Goal: Task Accomplishment & Management: Manage account settings

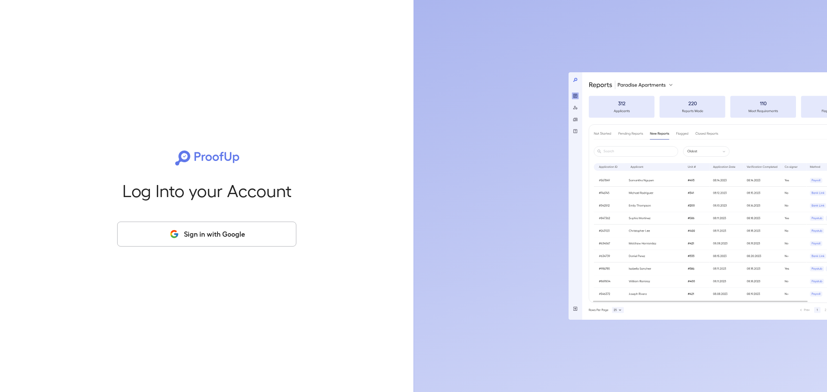
click at [205, 232] on button "Sign in with Google" at bounding box center [206, 234] width 179 height 25
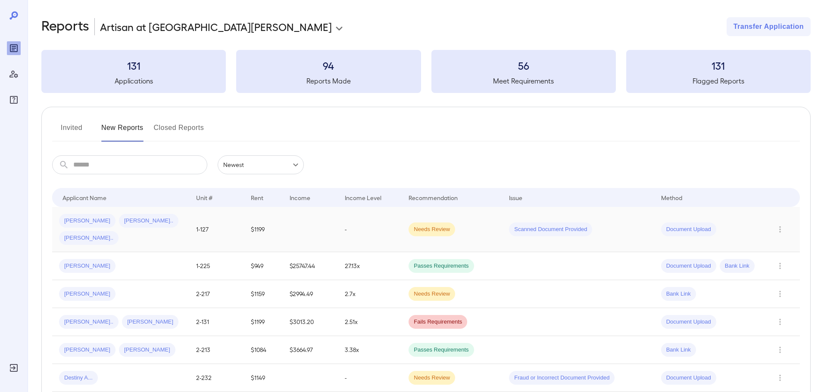
click at [681, 227] on span "Document Upload" at bounding box center [688, 230] width 55 height 8
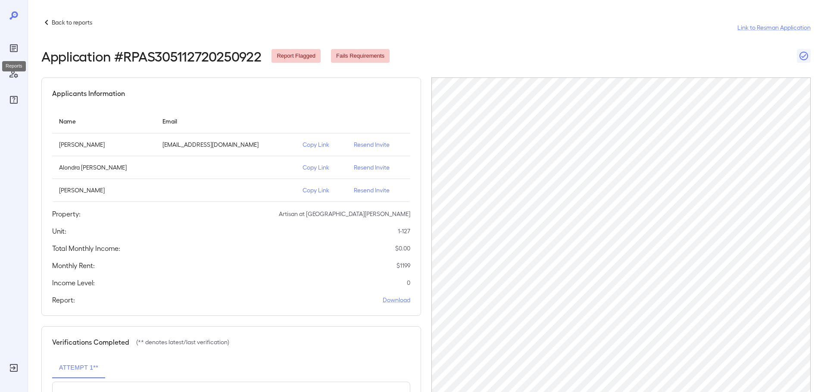
click at [13, 50] on icon "Reports" at bounding box center [14, 48] width 4 height 4
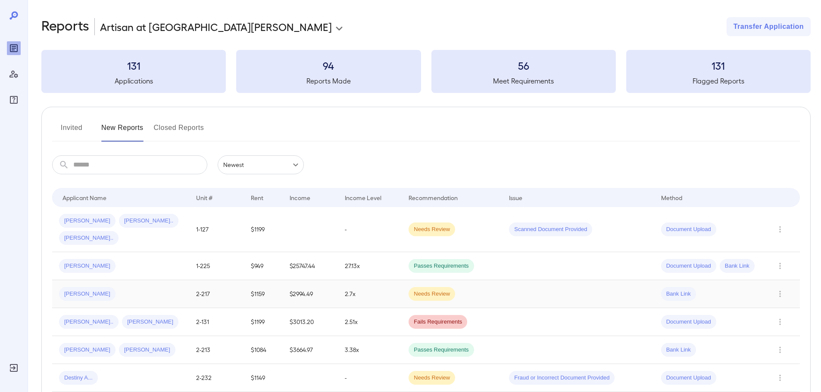
click at [432, 294] on span "Needs Review" at bounding box center [431, 294] width 47 height 8
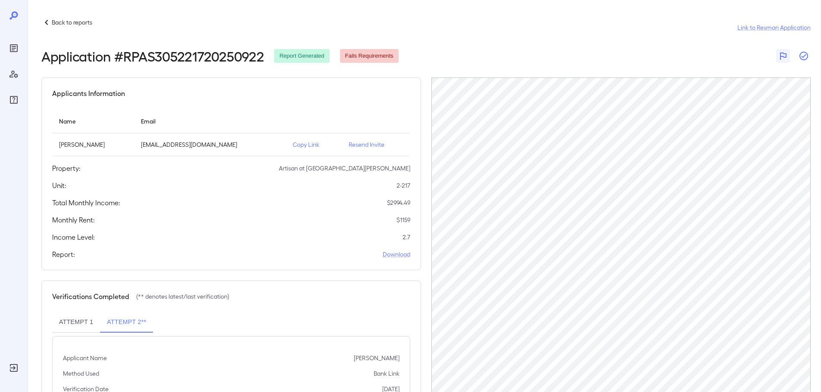
click at [804, 56] on icon "button" at bounding box center [803, 56] width 9 height 9
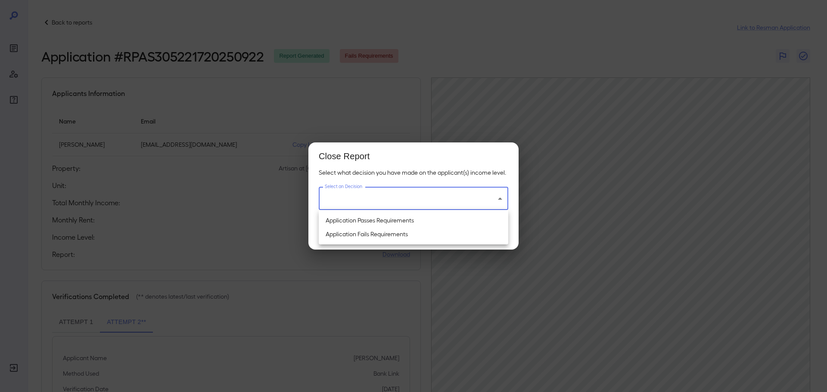
click at [413, 202] on body "Back to reports Link to Resman Application Application # RPAS305221720250922 Re…" at bounding box center [413, 196] width 827 height 392
click at [406, 217] on li "Application Passes Requirements" at bounding box center [414, 221] width 190 height 14
type input "**********"
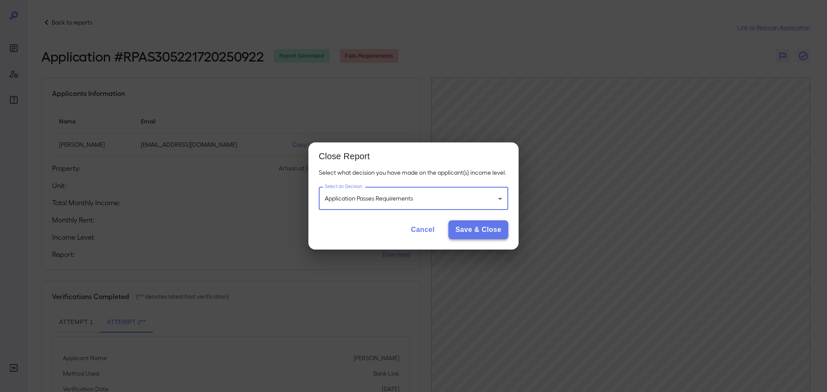
click at [476, 235] on button "Save & Close" at bounding box center [478, 230] width 60 height 19
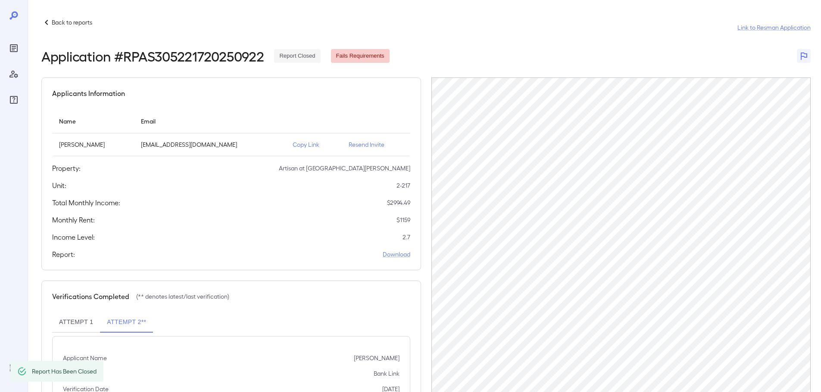
click at [21, 48] on div at bounding box center [14, 196] width 28 height 392
click at [13, 18] on icon at bounding box center [14, 15] width 10 height 10
click at [12, 50] on icon "Reports" at bounding box center [14, 48] width 4 height 4
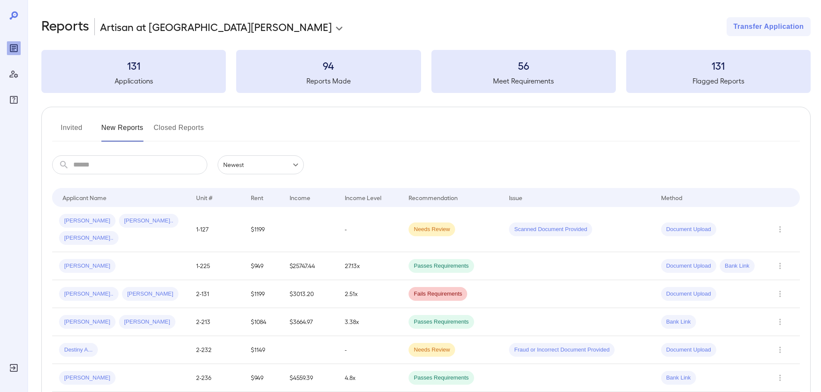
click at [161, 163] on input "text" at bounding box center [140, 164] width 134 height 19
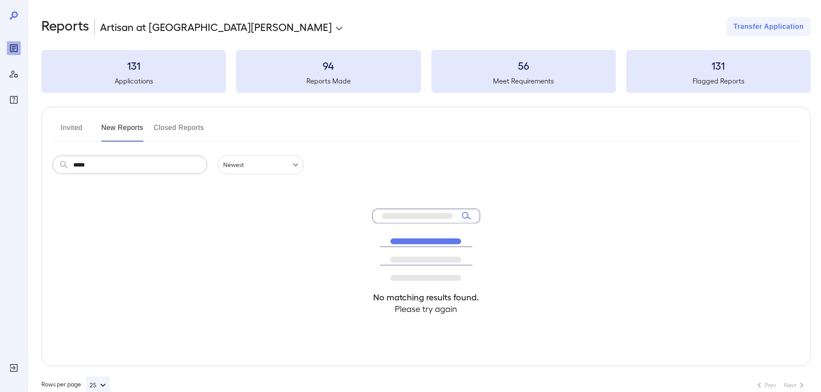
type input "*****"
click at [71, 127] on button "Invited" at bounding box center [71, 131] width 39 height 21
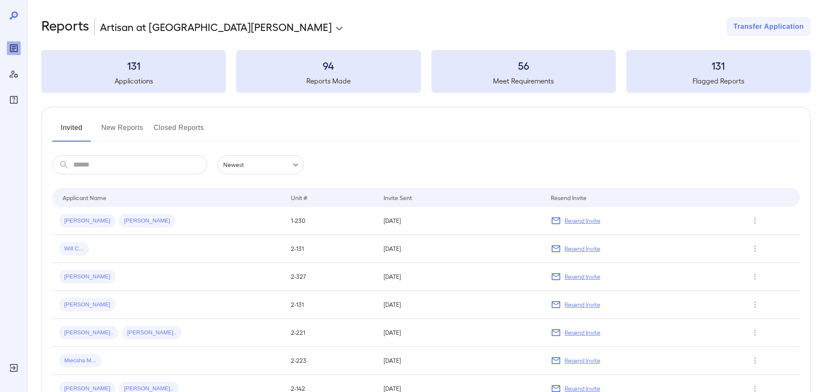
click at [120, 126] on button "New Reports" at bounding box center [122, 131] width 42 height 21
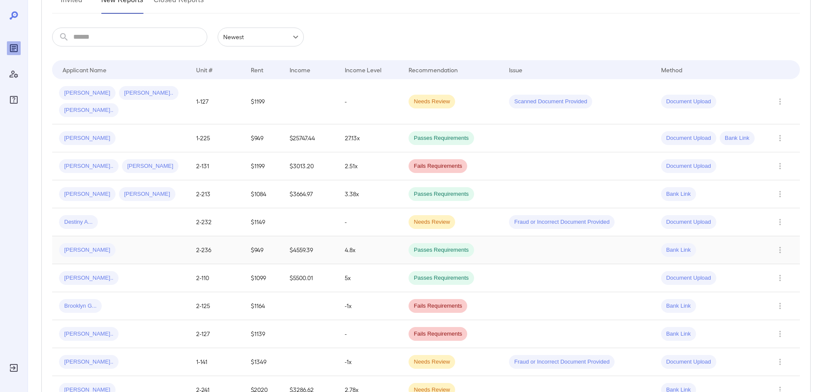
scroll to position [129, 0]
click at [775, 222] on icon "Row Actions" at bounding box center [779, 221] width 9 height 10
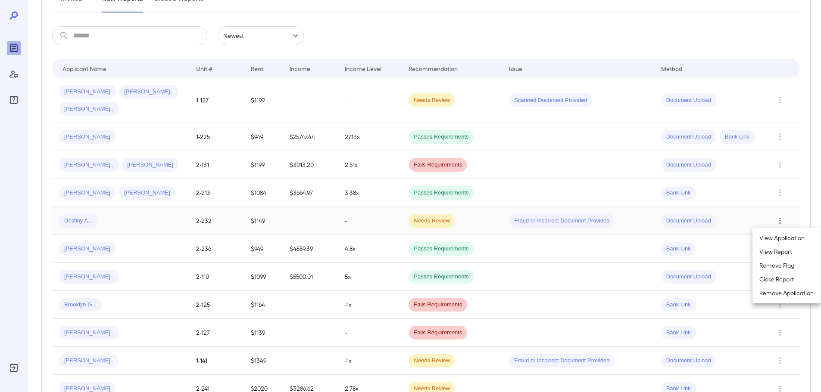
click at [326, 221] on div at bounding box center [410, 196] width 821 height 392
click at [435, 107] on div "Needs Review" at bounding box center [431, 100] width 47 height 14
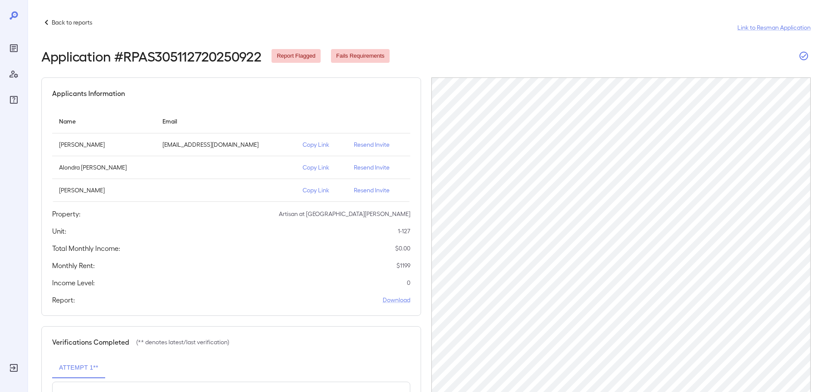
click at [806, 53] on icon "button" at bounding box center [803, 56] width 9 height 9
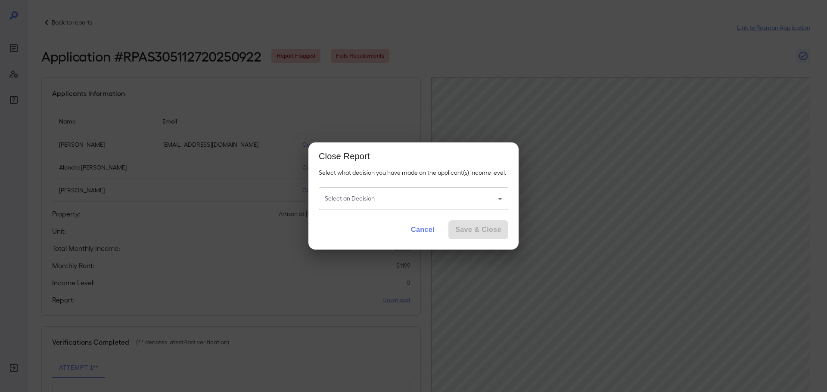
click at [441, 206] on body "Back to reports Link to Resman Application Application # RPAS305112720250922 Re…" at bounding box center [413, 196] width 827 height 392
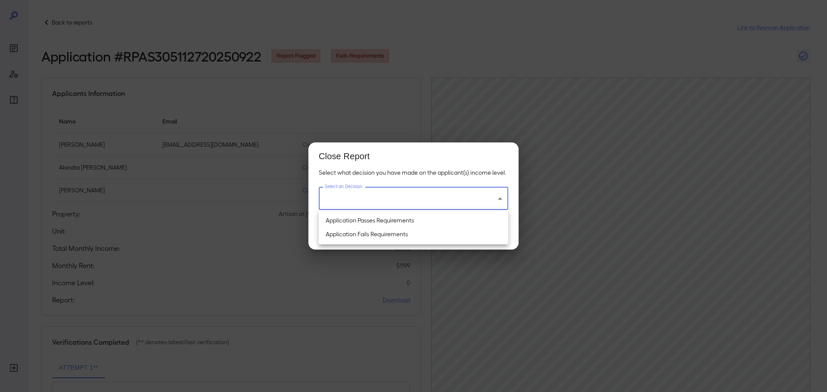
click at [438, 218] on li "Application Passes Requirements" at bounding box center [414, 221] width 190 height 14
type input "**********"
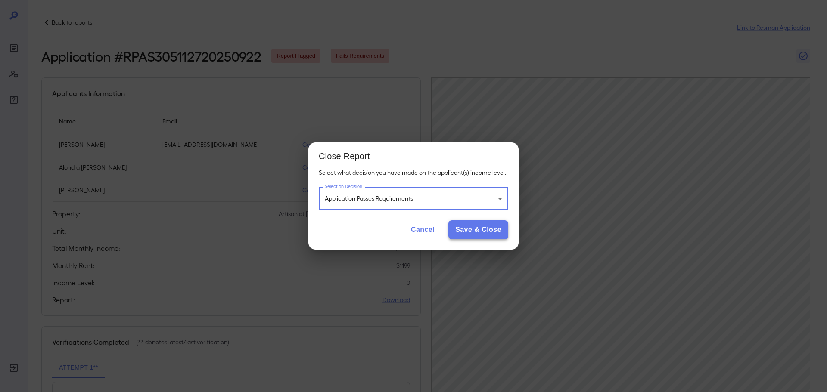
click at [476, 230] on button "Save & Close" at bounding box center [478, 230] width 60 height 19
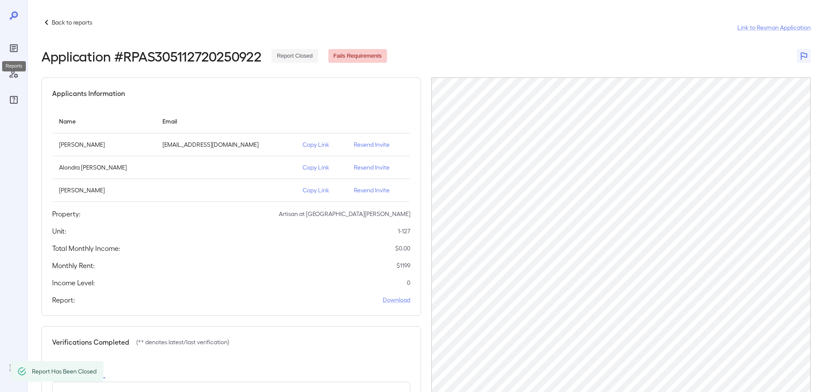
click at [15, 51] on icon "Reports" at bounding box center [14, 48] width 10 height 10
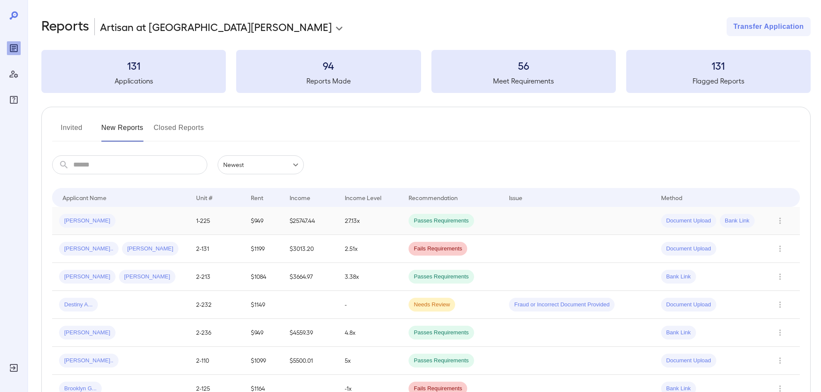
click at [378, 222] on td "27.13x" at bounding box center [370, 221] width 64 height 28
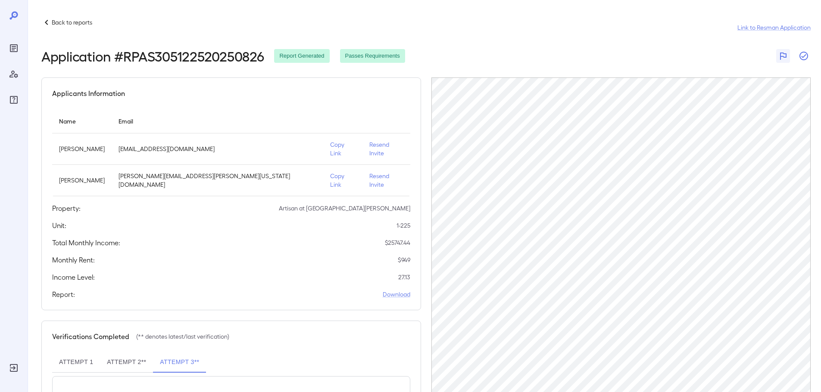
click at [807, 56] on icon "button" at bounding box center [803, 56] width 9 height 9
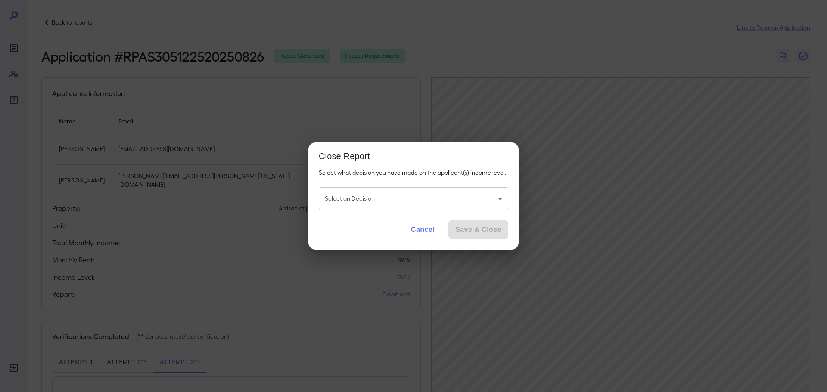
click at [415, 204] on body "Back to reports Link to Resman Application Application # RPAS305122520250826 Re…" at bounding box center [413, 196] width 827 height 392
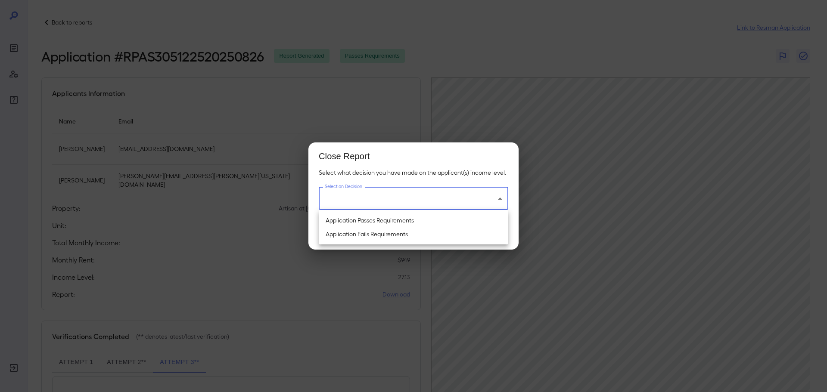
click at [401, 220] on li "Application Passes Requirements" at bounding box center [414, 221] width 190 height 14
type input "**********"
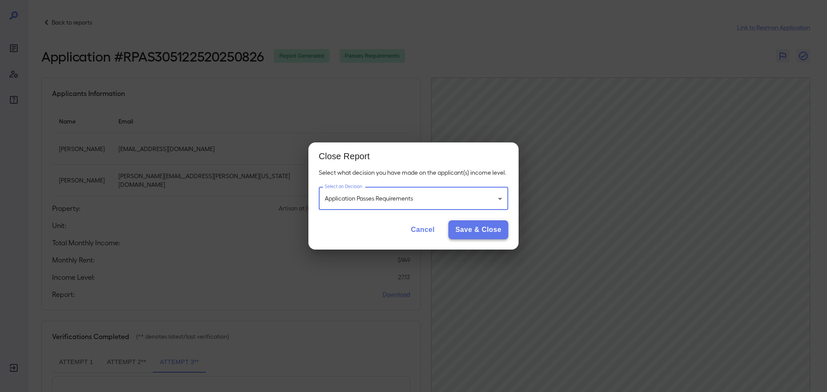
click at [484, 227] on button "Save & Close" at bounding box center [478, 230] width 60 height 19
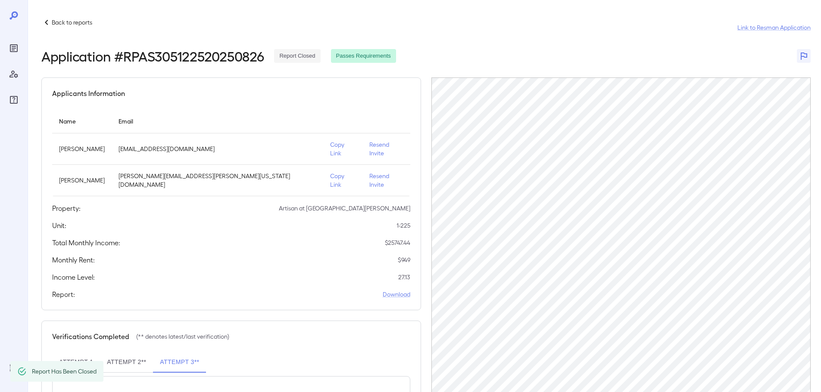
click at [13, 47] on icon "Reports" at bounding box center [14, 48] width 10 height 10
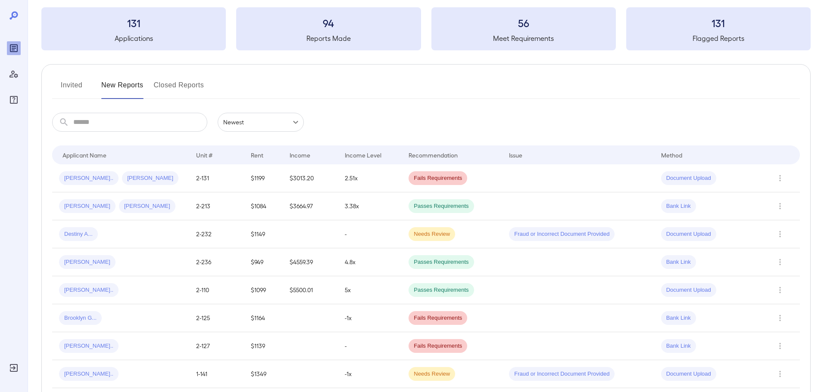
scroll to position [129, 0]
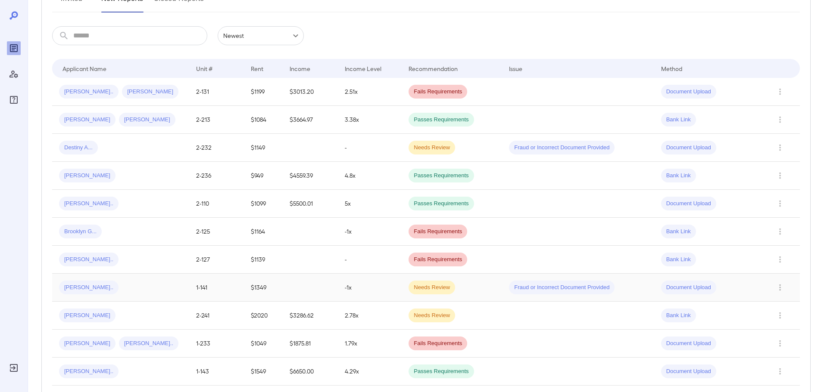
click at [455, 288] on td "Needs Review" at bounding box center [451, 288] width 100 height 28
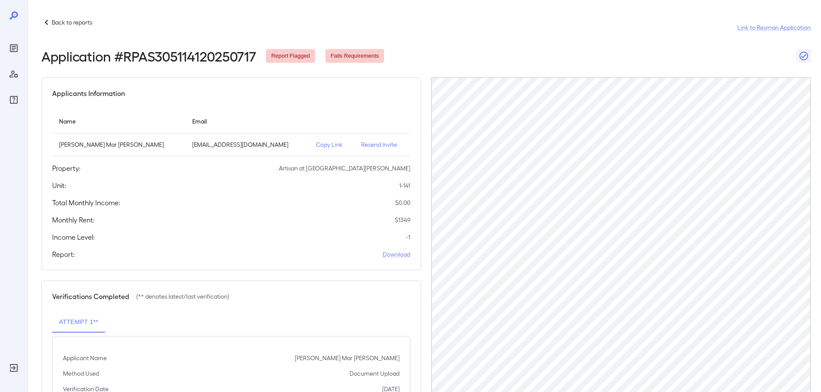
click at [2, 43] on div at bounding box center [14, 196] width 28 height 392
click at [9, 44] on icon "Reports" at bounding box center [14, 48] width 10 height 10
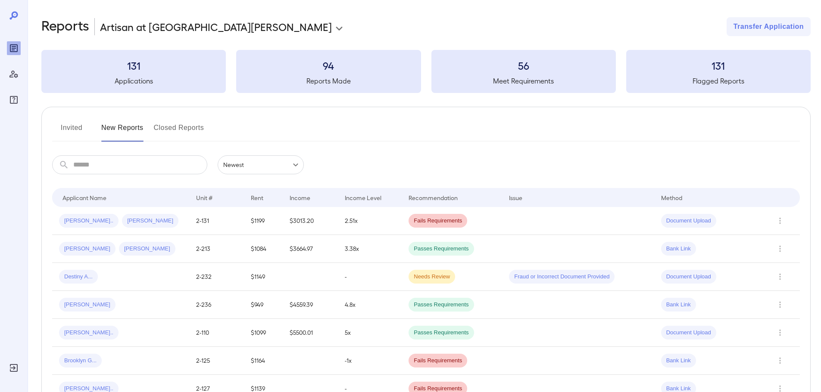
click at [69, 125] on button "Invited" at bounding box center [71, 131] width 39 height 21
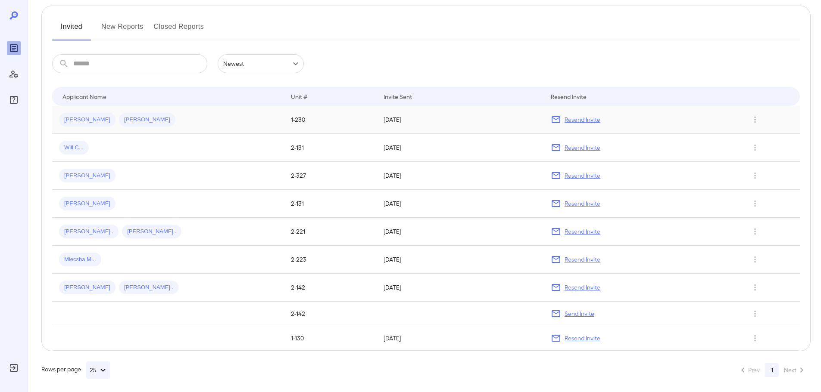
scroll to position [105, 0]
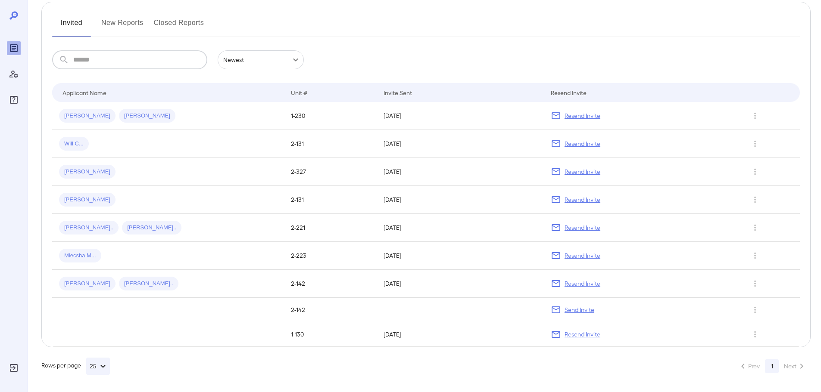
click at [187, 63] on input "text" at bounding box center [140, 59] width 134 height 19
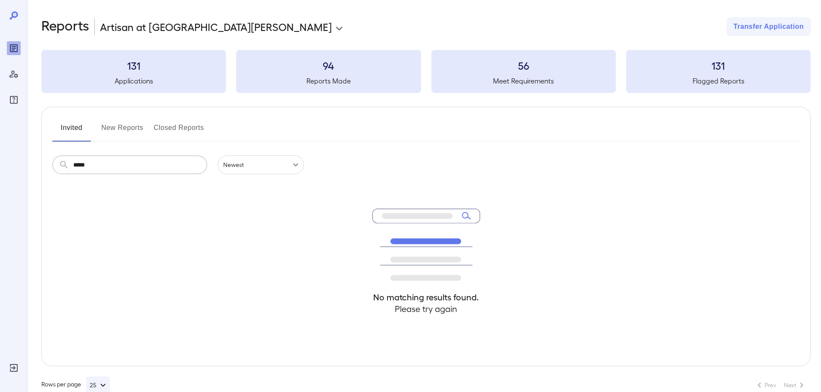
type input "*****"
click at [782, 29] on button "Transfer Application" at bounding box center [768, 26] width 84 height 19
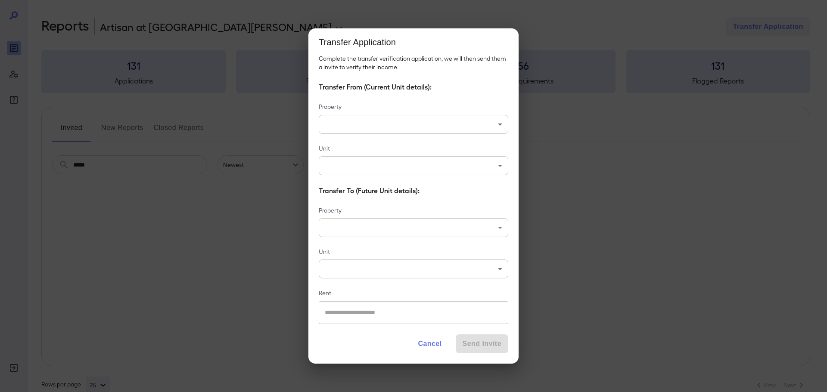
click at [404, 119] on body "**********" at bounding box center [413, 196] width 827 height 392
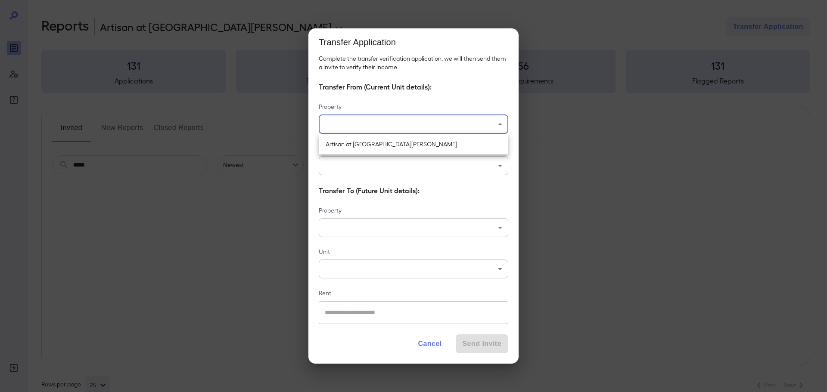
click at [404, 146] on li "Artisan at [GEOGRAPHIC_DATA][PERSON_NAME]" at bounding box center [414, 144] width 190 height 14
type input "**********"
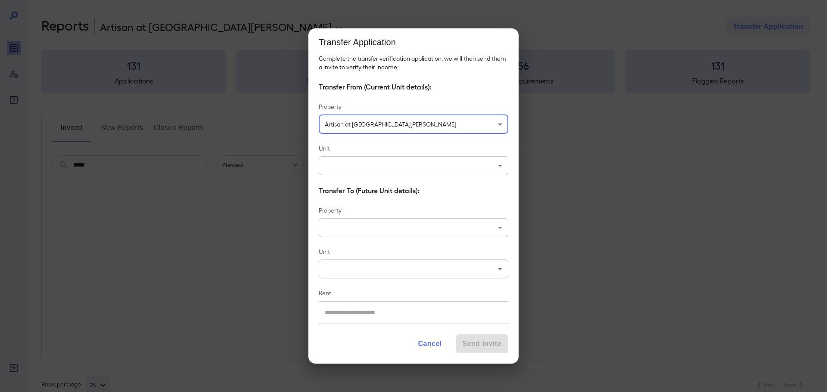
click at [404, 156] on body "**********" at bounding box center [413, 196] width 827 height 392
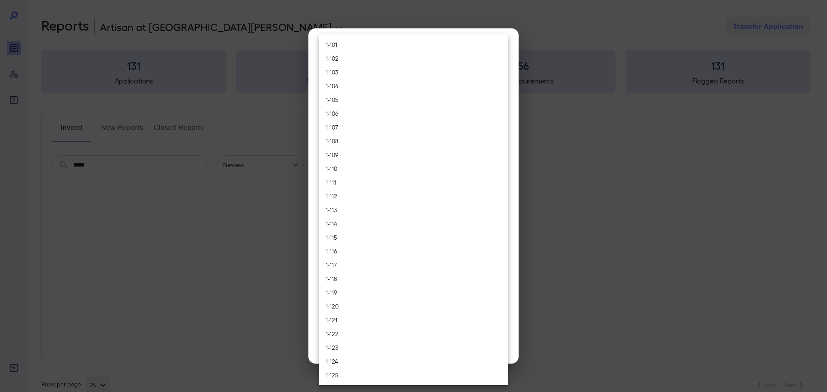
click at [534, 25] on div at bounding box center [413, 196] width 827 height 392
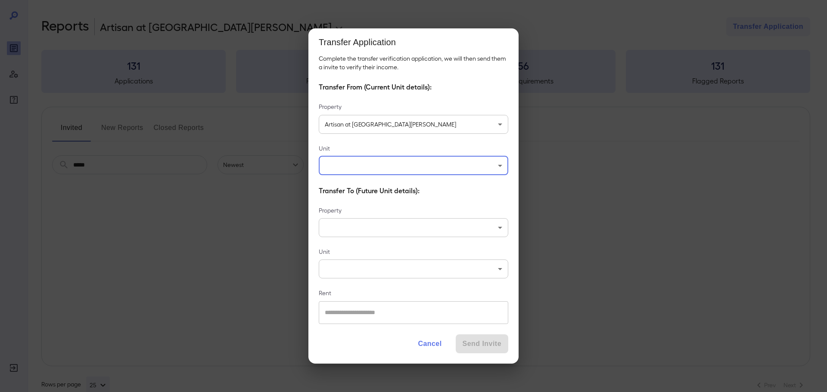
click at [412, 166] on body "**********" at bounding box center [413, 196] width 827 height 392
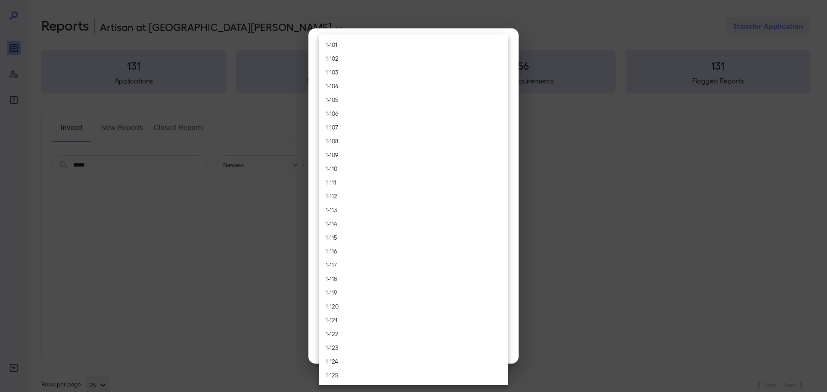
click at [561, 121] on div at bounding box center [413, 196] width 827 height 392
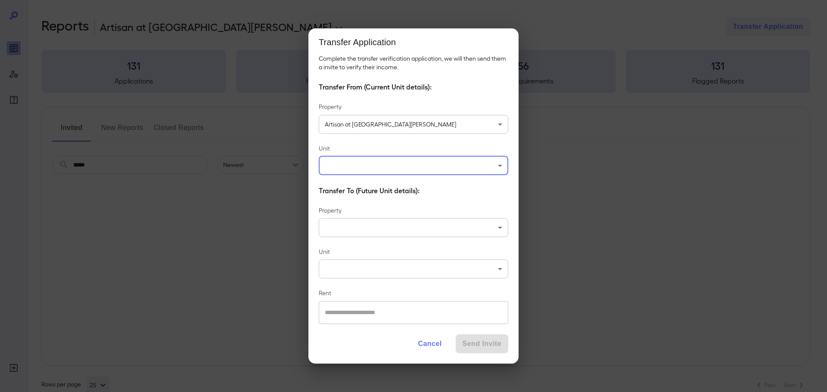
click at [429, 337] on button "Cancel" at bounding box center [429, 344] width 37 height 19
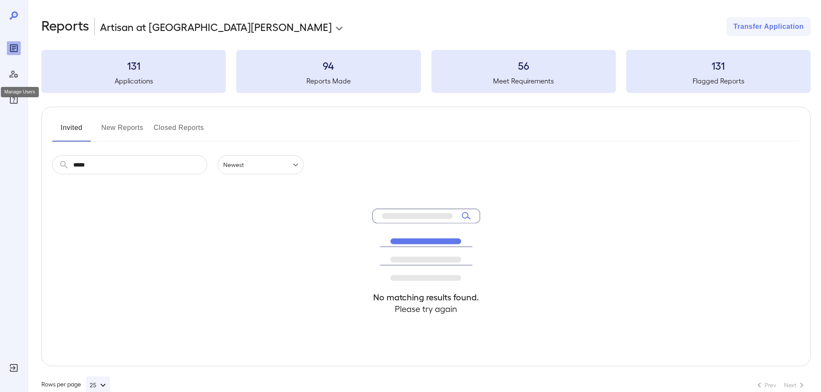
click at [17, 78] on icon "Manage Users" at bounding box center [14, 74] width 10 height 10
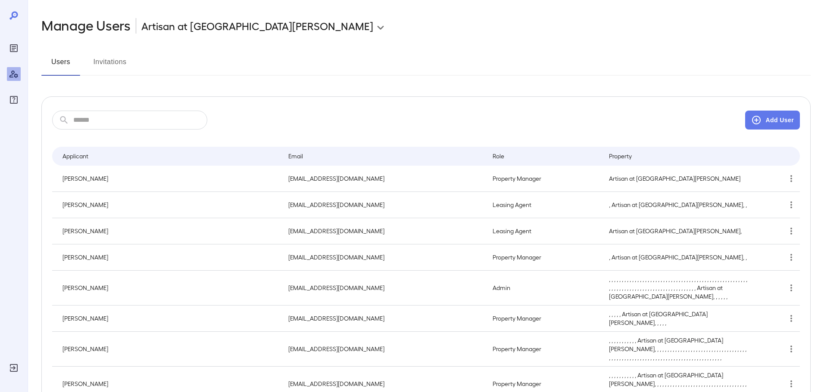
click at [109, 59] on button "Invitations" at bounding box center [109, 65] width 39 height 21
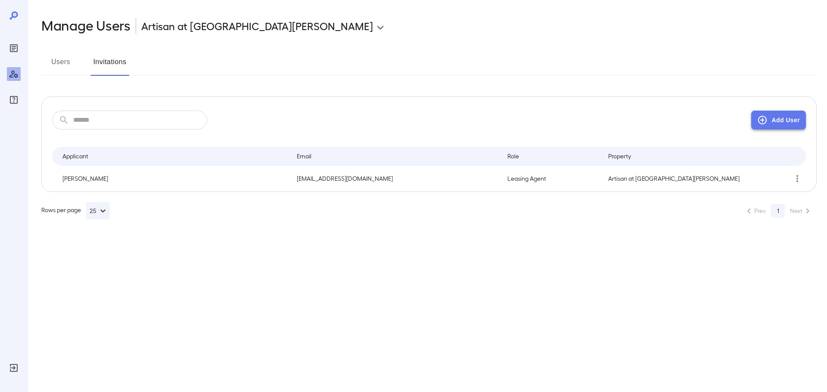
click at [782, 122] on button "Add User" at bounding box center [778, 120] width 55 height 19
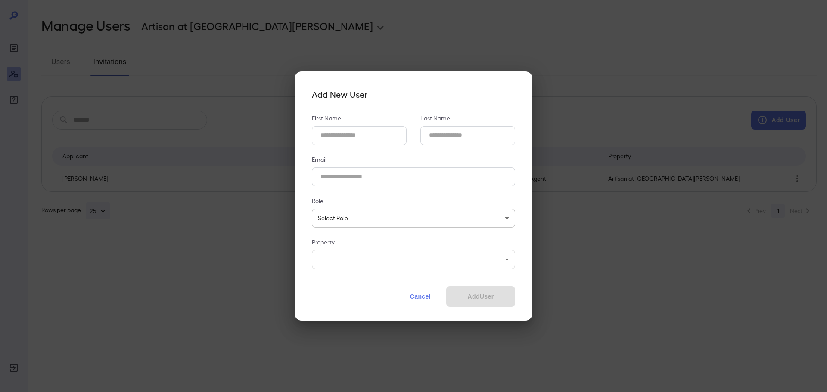
click at [379, 137] on Name_id "First Name" at bounding box center [359, 135] width 95 height 19
type Name_id "*******"
type Name_id "******"
type input "**********"
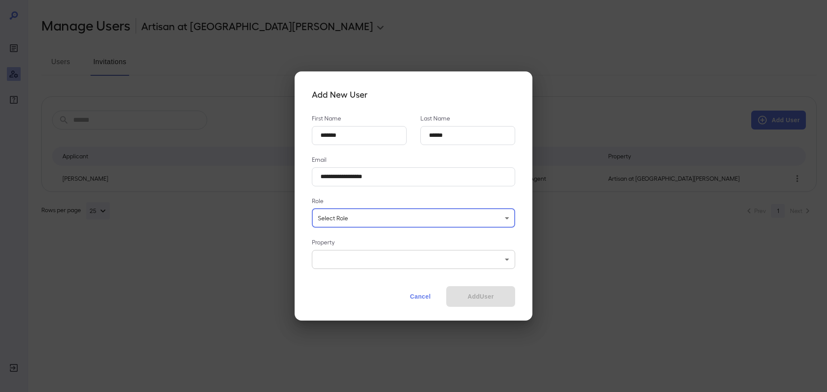
click at [389, 216] on body "**********" at bounding box center [413, 196] width 827 height 392
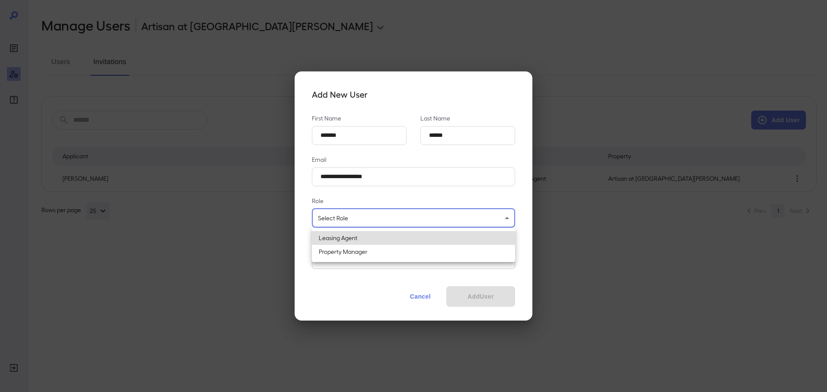
click at [388, 240] on li "Leasing Agent" at bounding box center [413, 238] width 203 height 14
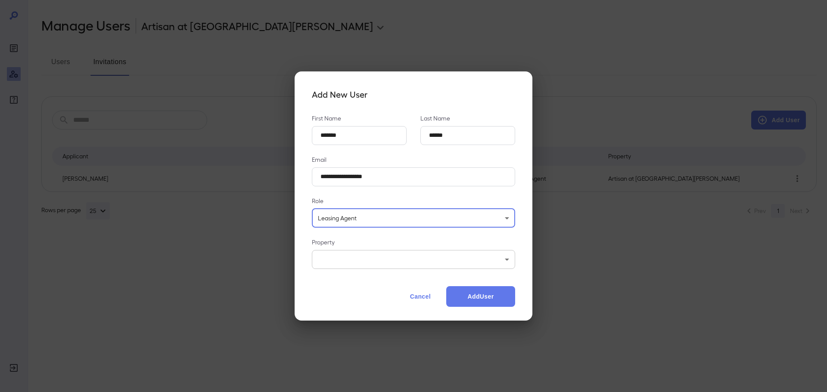
type input "**"
click at [404, 255] on body "**********" at bounding box center [413, 196] width 827 height 392
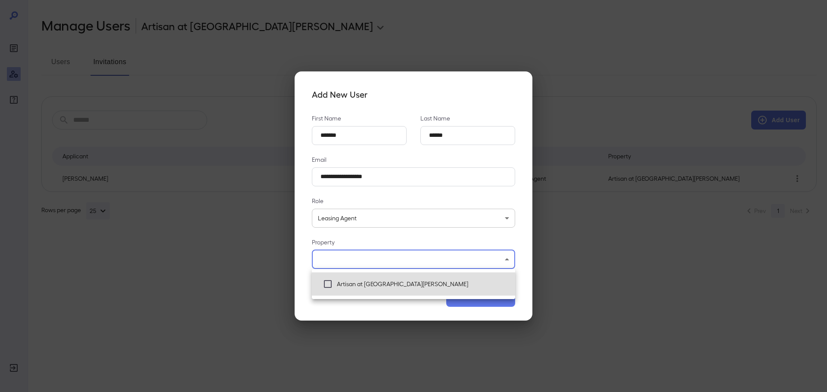
click at [376, 285] on span "Artisan at [GEOGRAPHIC_DATA][PERSON_NAME]" at bounding box center [422, 284] width 171 height 9
type input "**********"
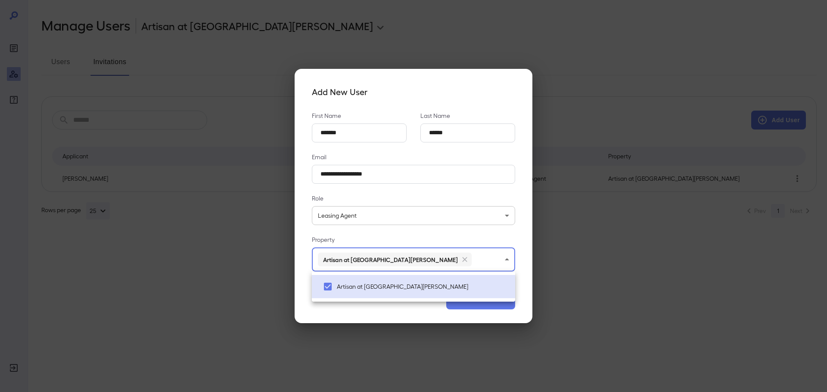
click at [404, 306] on div at bounding box center [413, 196] width 827 height 392
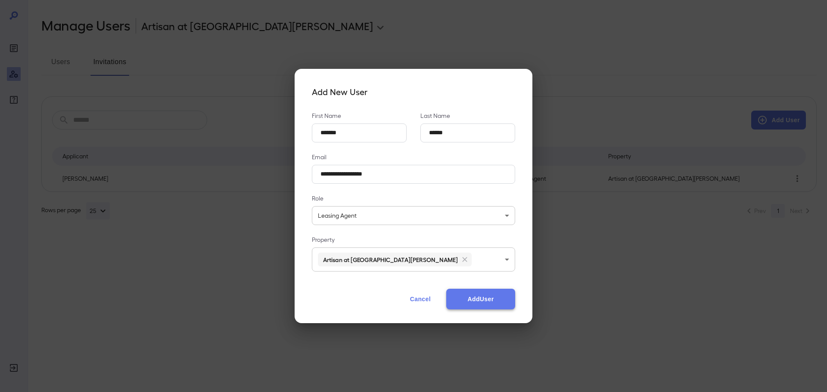
click at [476, 300] on button "Add User" at bounding box center [480, 299] width 69 height 21
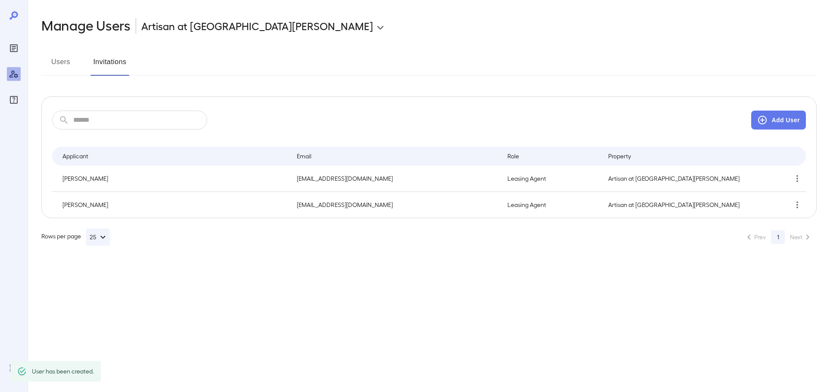
click at [365, 202] on p "[EMAIL_ADDRESS][DOMAIN_NAME]" at bounding box center [395, 205] width 197 height 9
click at [793, 204] on icon "simple table" at bounding box center [797, 205] width 10 height 10
click at [466, 280] on div at bounding box center [413, 196] width 827 height 392
click at [13, 45] on icon "Reports" at bounding box center [14, 48] width 8 height 8
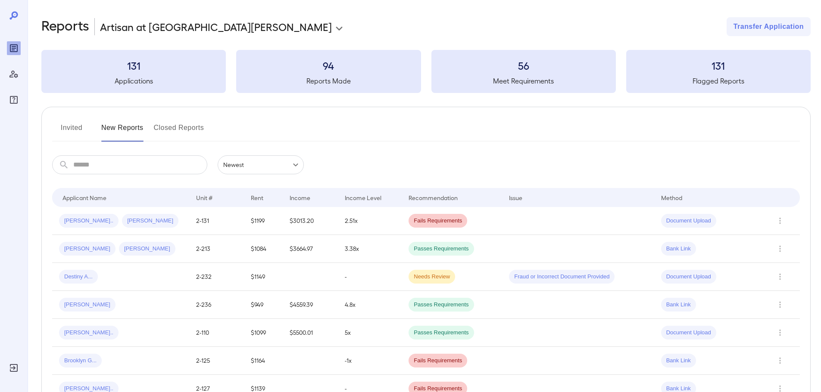
click at [69, 126] on button "Invited" at bounding box center [71, 131] width 39 height 21
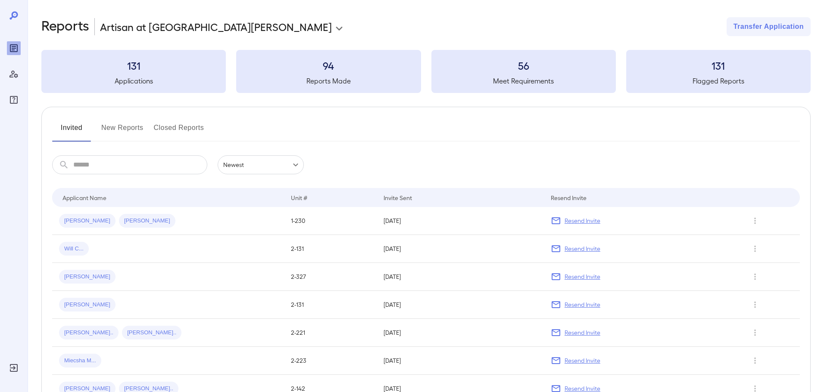
click at [16, 18] on icon at bounding box center [14, 15] width 10 height 10
click at [15, 13] on icon at bounding box center [14, 15] width 10 height 10
click at [12, 13] on icon at bounding box center [14, 15] width 10 height 10
drag, startPoint x: 12, startPoint y: 34, endPoint x: 12, endPoint y: 58, distance: 24.1
click at [12, 37] on div at bounding box center [14, 58] width 14 height 96
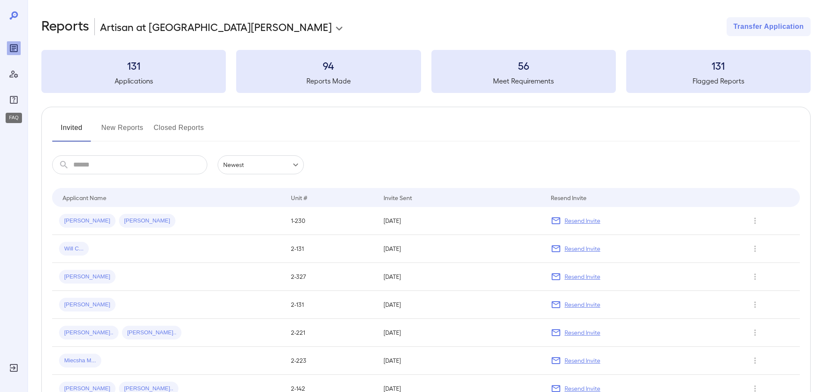
click at [14, 103] on icon "FAQ" at bounding box center [14, 100] width 10 height 10
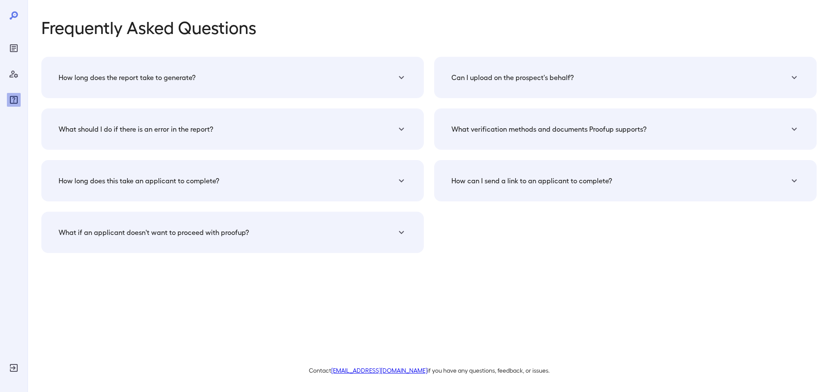
click at [494, 75] on h5 "Can I upload on the prospect's behalf?" at bounding box center [512, 77] width 122 height 10
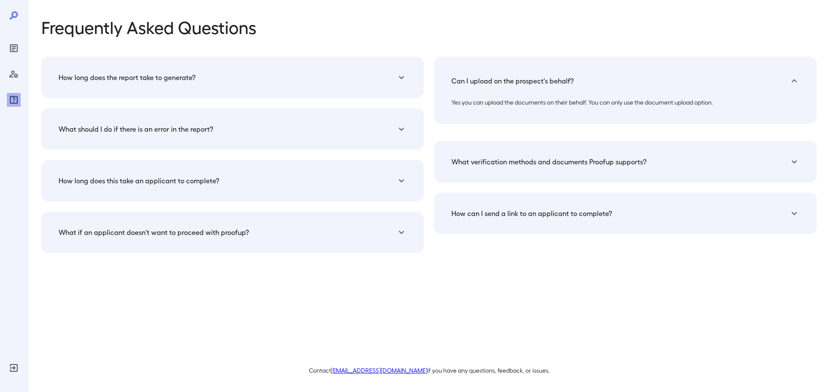
click at [532, 165] on h5 "What verification methods and documents Proofup supports?" at bounding box center [548, 162] width 195 height 10
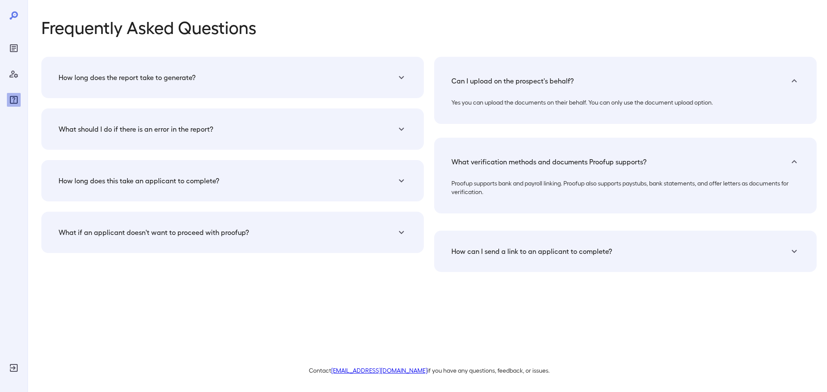
click at [541, 248] on h5 "How can I send a link to an applicant to complete?" at bounding box center [531, 251] width 161 height 10
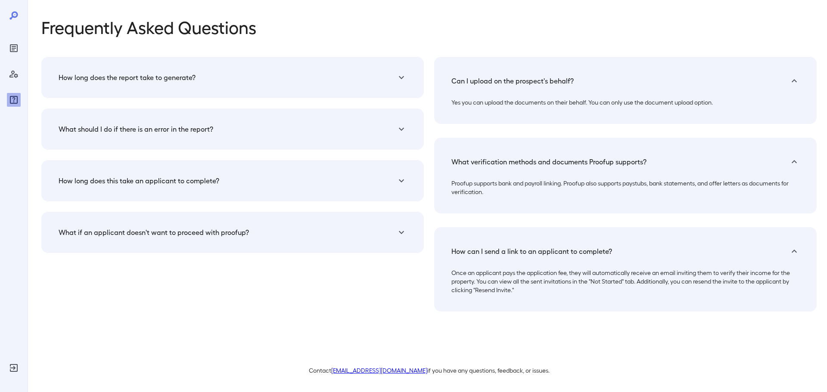
click at [289, 189] on div "How long does this take an applicant to complete?" at bounding box center [233, 181] width 362 height 21
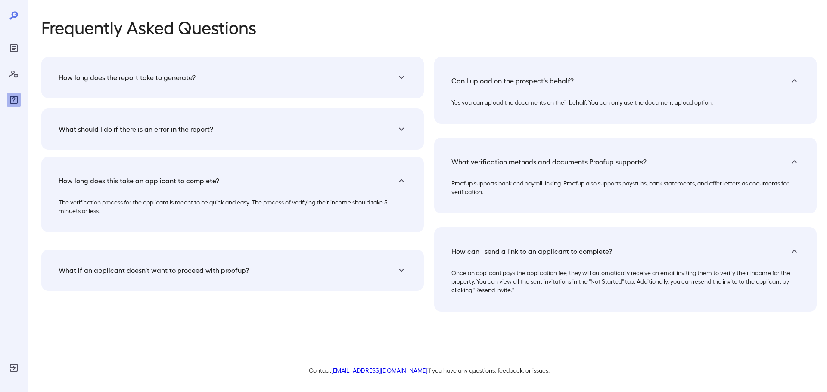
click at [279, 266] on div "What if an applicant doesn't want to proceed with proofup?" at bounding box center [228, 270] width 338 height 10
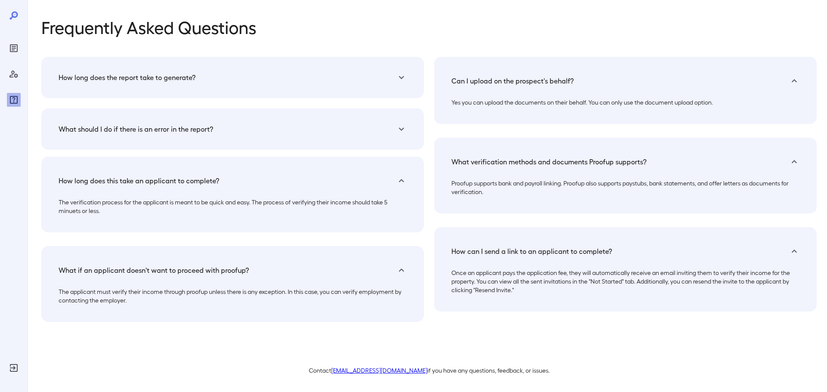
click at [220, 125] on div "What should I do if there is an error in the report?" at bounding box center [228, 129] width 338 height 10
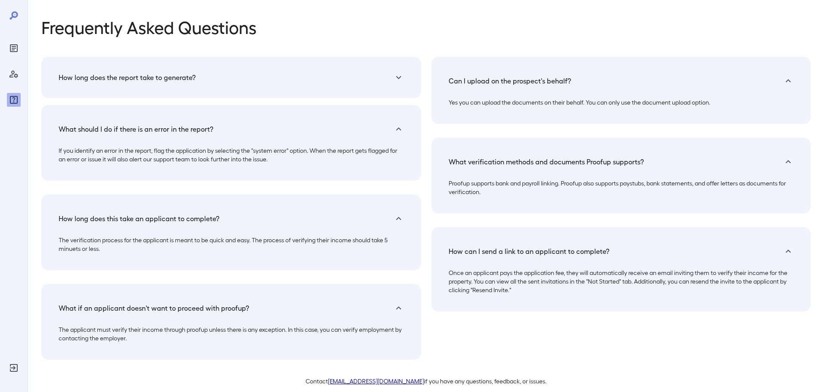
click at [244, 77] on div "How long does the report take to generate?" at bounding box center [226, 77] width 335 height 10
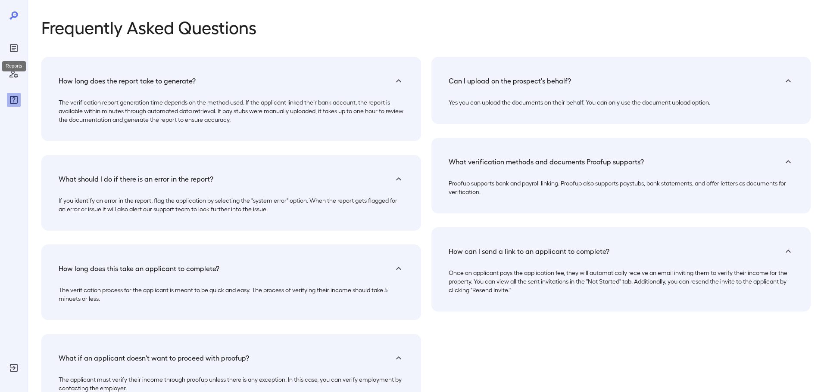
click at [9, 49] on icon "Reports" at bounding box center [14, 48] width 10 height 10
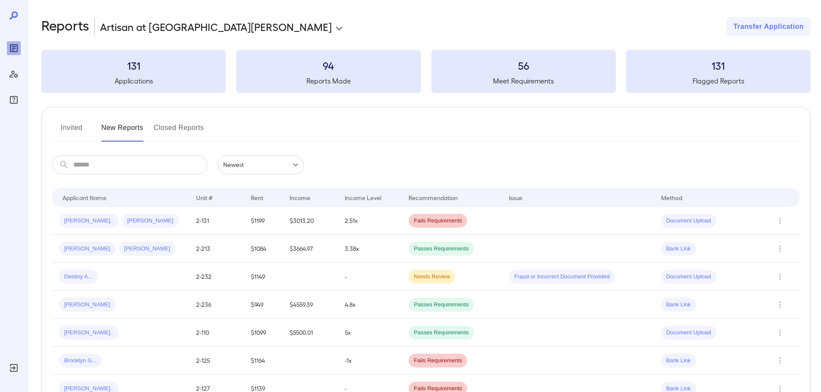
click at [168, 126] on button "Closed Reports" at bounding box center [179, 131] width 50 height 21
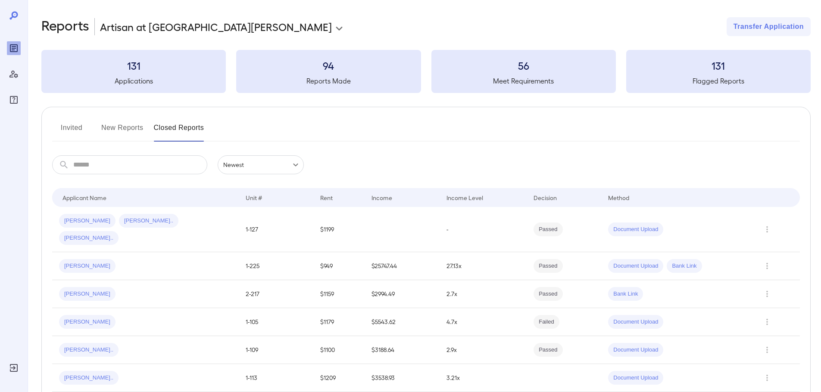
click at [72, 127] on button "Invited" at bounding box center [71, 131] width 39 height 21
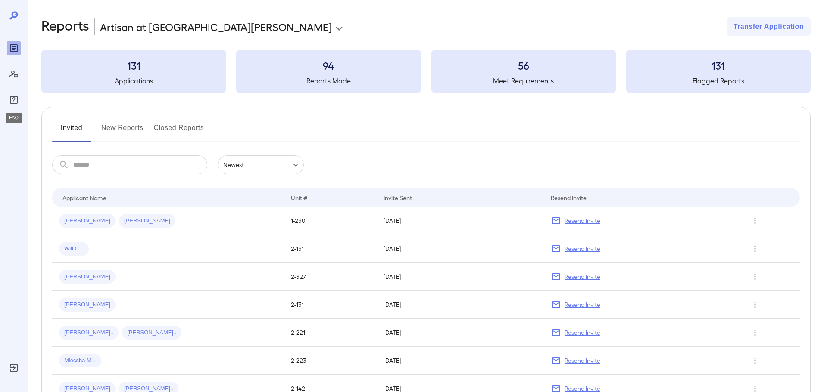
click at [14, 99] on icon "FAQ" at bounding box center [14, 100] width 10 height 10
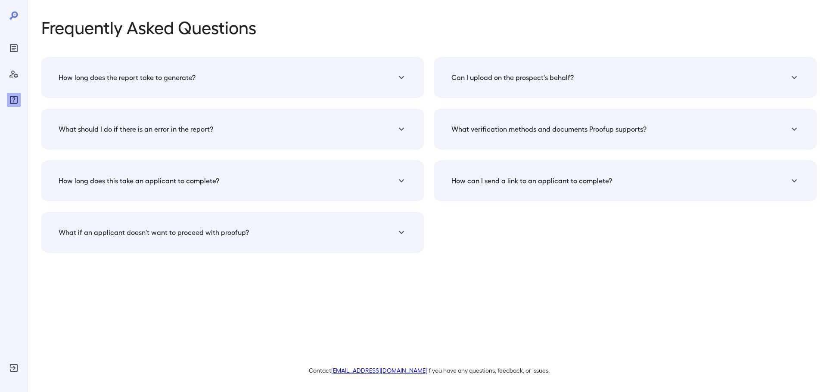
click at [526, 177] on h5 "How can I send a link to an applicant to complete?" at bounding box center [531, 181] width 161 height 10
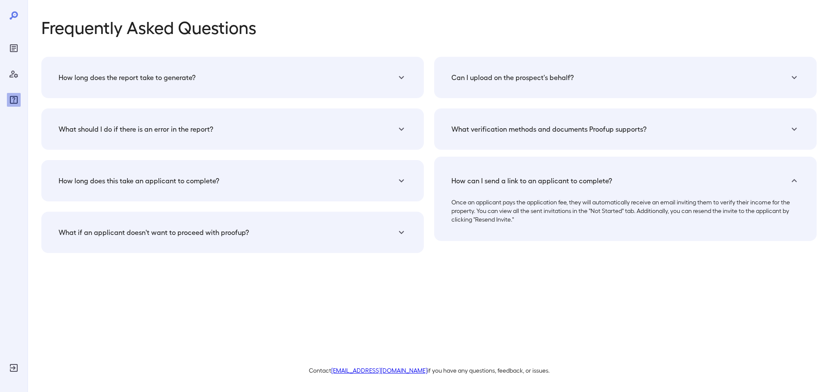
click at [532, 206] on p "Once an applicant pays the application fee, they will automatically receive an …" at bounding box center [625, 211] width 348 height 26
click at [14, 47] on icon "Reports" at bounding box center [14, 48] width 10 height 10
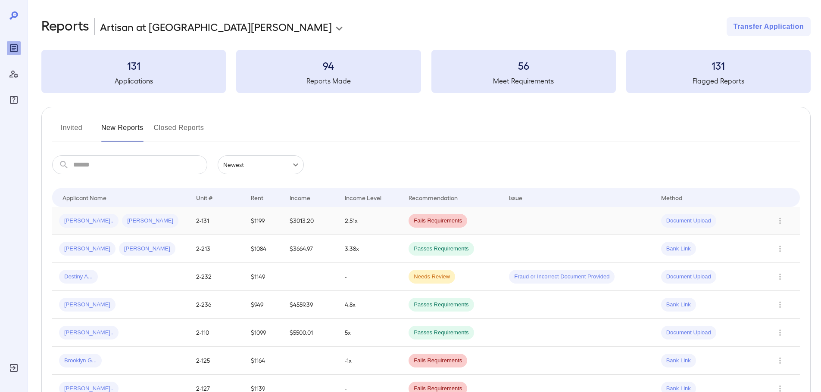
click at [493, 218] on td "Fails Requirements" at bounding box center [451, 221] width 100 height 28
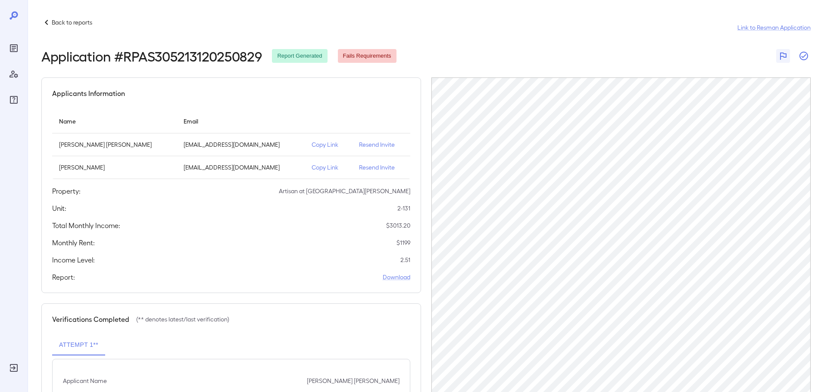
click at [803, 52] on icon "button" at bounding box center [803, 56] width 10 height 10
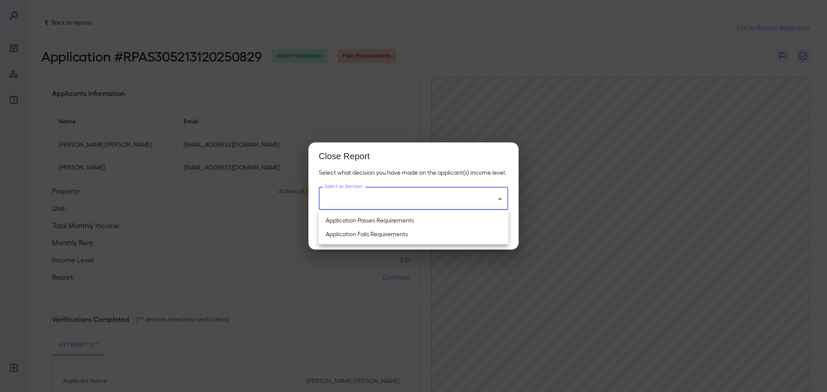
click at [436, 204] on body "Back to reports Link to Resman Application Application # RPAS305213120250829 Re…" at bounding box center [413, 196] width 827 height 392
click at [419, 233] on li "Application Fails Requirements" at bounding box center [414, 234] width 190 height 14
type input "**********"
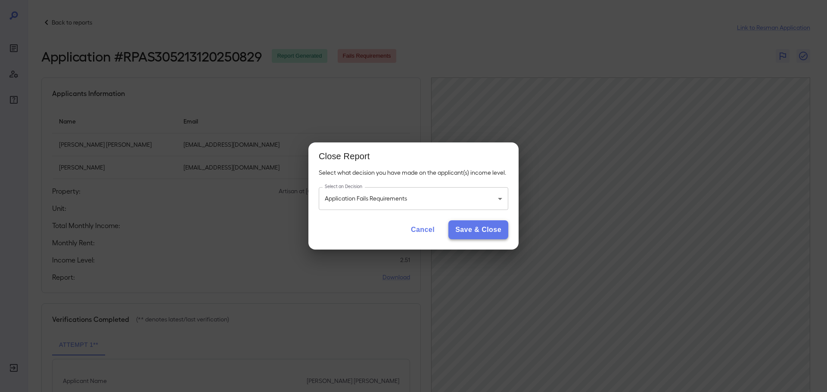
click at [472, 226] on button "Save & Close" at bounding box center [478, 230] width 60 height 19
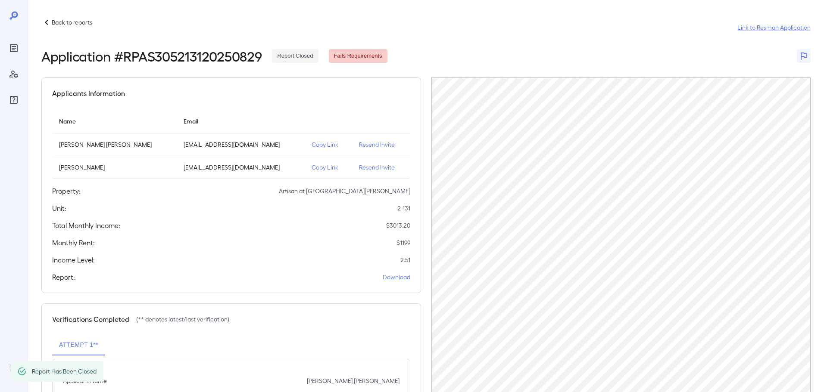
click at [16, 44] on icon "Reports" at bounding box center [14, 48] width 8 height 8
